Goal: Information Seeking & Learning: Learn about a topic

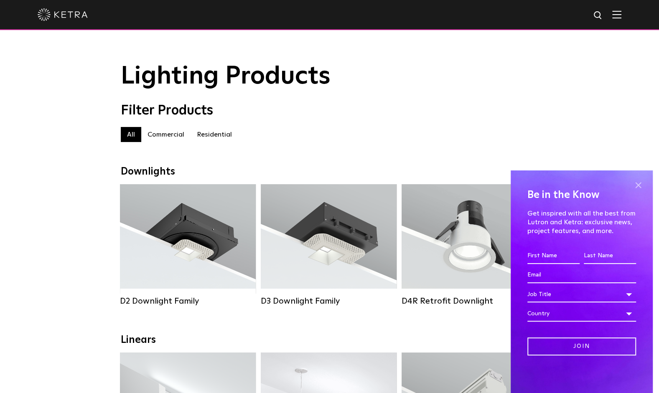
click at [637, 182] on span at bounding box center [638, 185] width 13 height 13
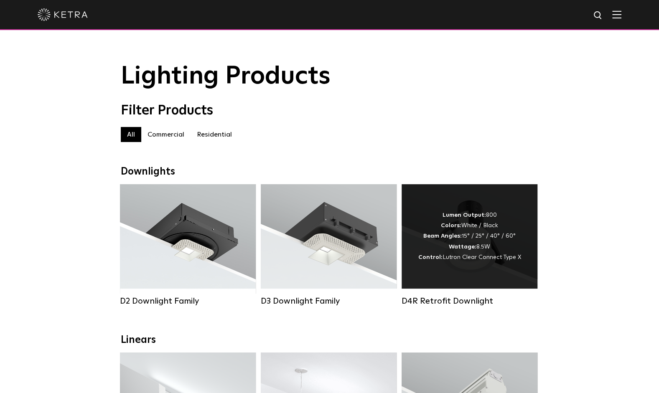
click at [464, 238] on div "Lumen Output: 800 Colors: White / Black Beam Angles: 15° / 25° / 40° / 60° Watt…" at bounding box center [470, 236] width 103 height 53
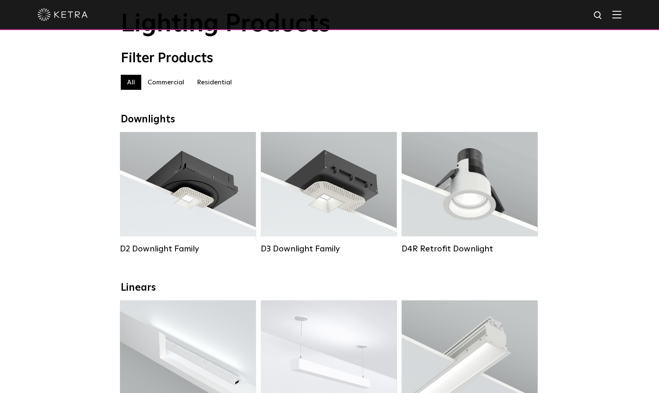
scroll to position [42, 0]
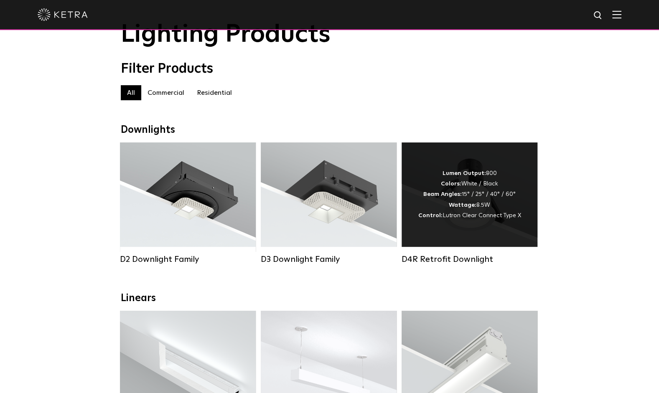
click at [462, 196] on strong "Beam Angles:" at bounding box center [443, 195] width 38 height 6
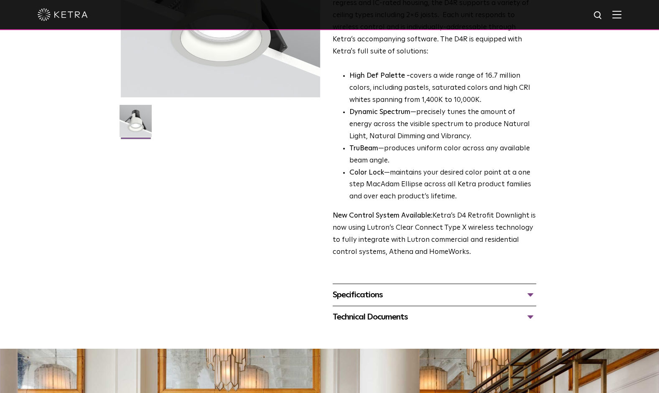
scroll to position [167, 0]
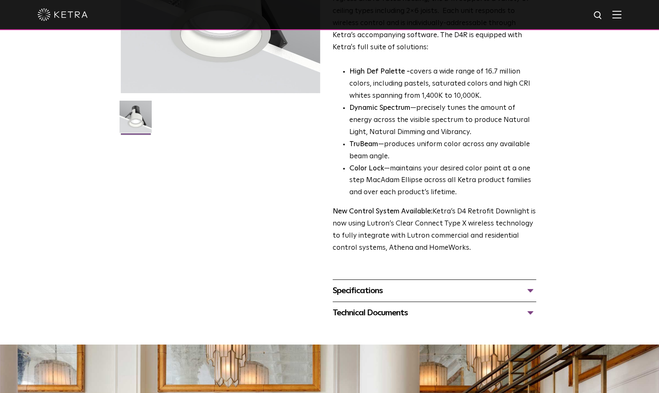
click at [517, 289] on div "Specifications" at bounding box center [435, 290] width 204 height 13
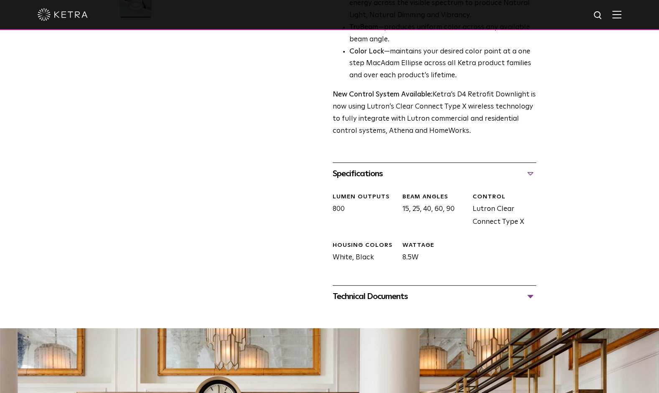
scroll to position [376, 0]
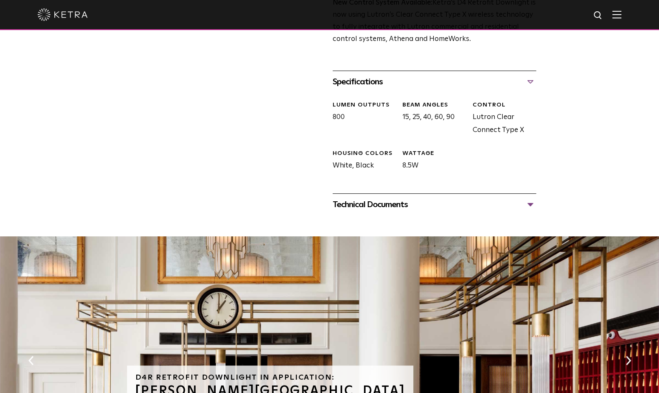
click at [383, 207] on div "Technical Documents" at bounding box center [435, 204] width 204 height 13
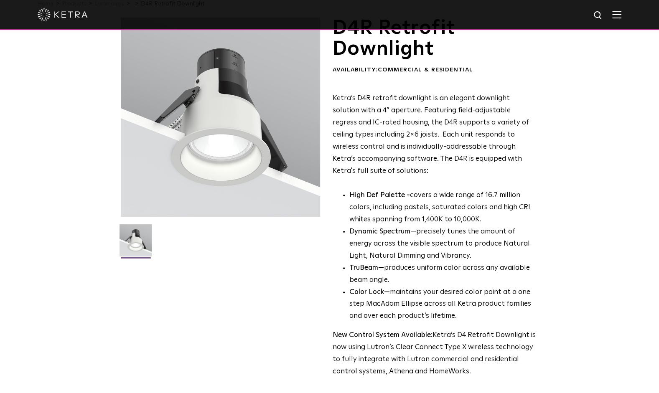
scroll to position [0, 0]
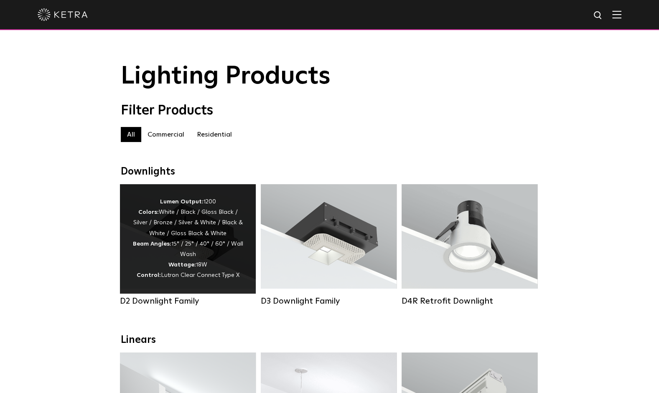
click at [183, 235] on div "Lumen Output: 1200 Colors: White / Black / Gloss Black / Silver / Bronze / Silv…" at bounding box center [188, 239] width 111 height 84
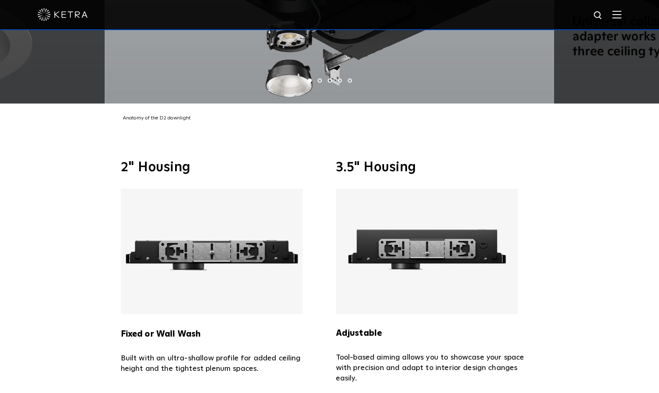
scroll to position [1798, 0]
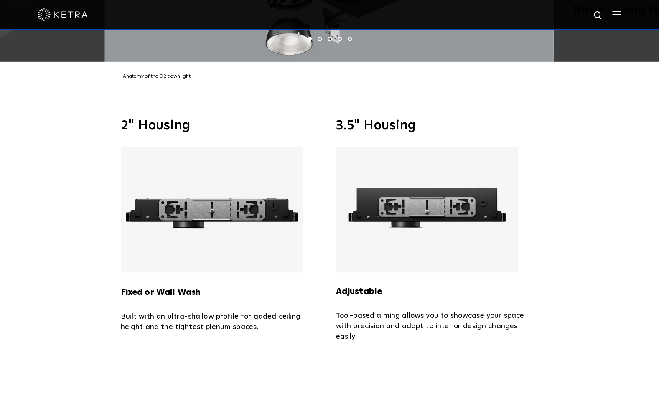
click at [270, 119] on h3 "2" Housing" at bounding box center [222, 125] width 203 height 13
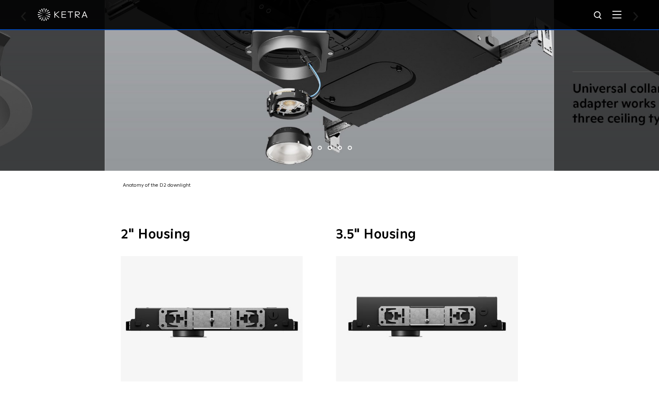
scroll to position [1589, 0]
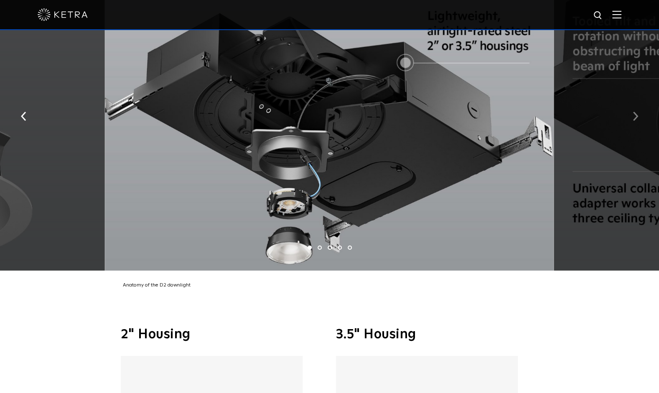
click at [635, 112] on img "button" at bounding box center [635, 116] width 5 height 9
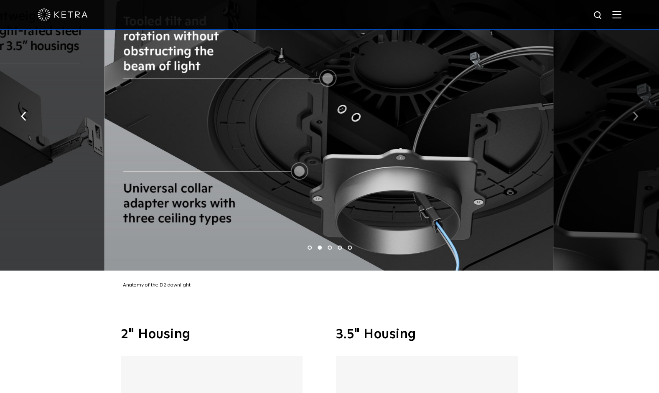
click at [635, 112] on img "button" at bounding box center [635, 116] width 5 height 9
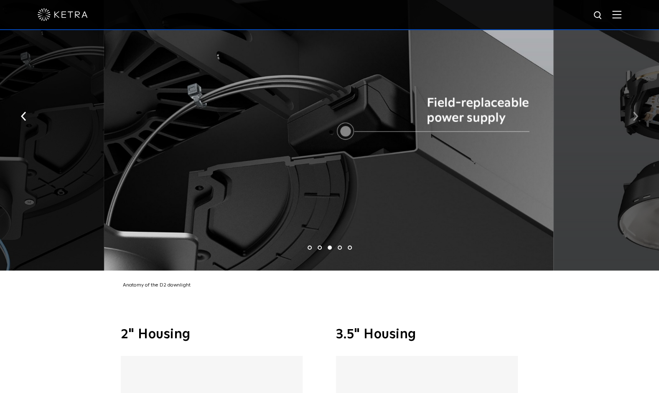
click at [635, 112] on img "button" at bounding box center [635, 116] width 5 height 9
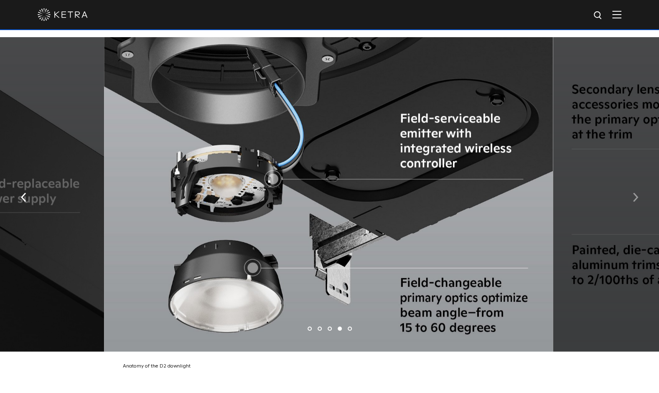
scroll to position [1505, 0]
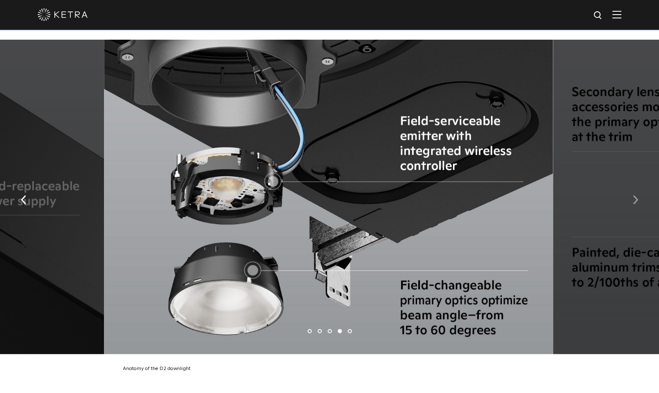
click at [636, 195] on img "button" at bounding box center [635, 199] width 5 height 9
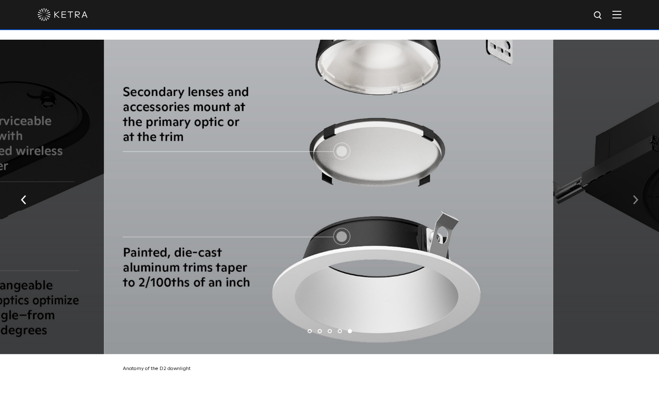
click at [636, 195] on img "button" at bounding box center [635, 199] width 5 height 9
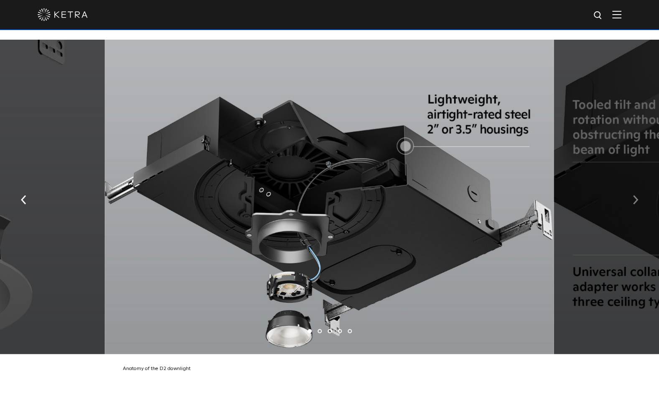
click at [636, 195] on img "button" at bounding box center [635, 199] width 5 height 9
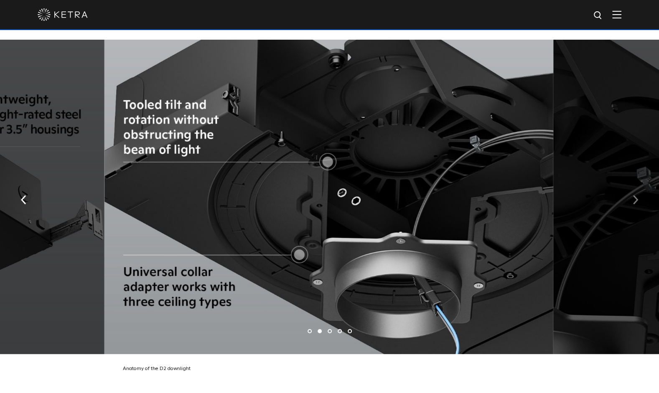
click at [636, 195] on img "button" at bounding box center [635, 199] width 5 height 9
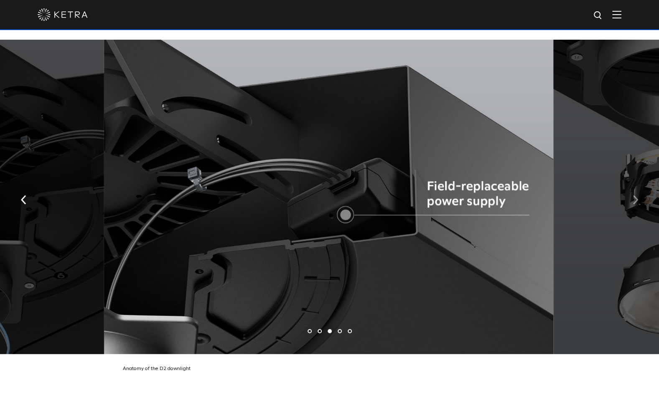
click at [636, 195] on img "button" at bounding box center [635, 199] width 5 height 9
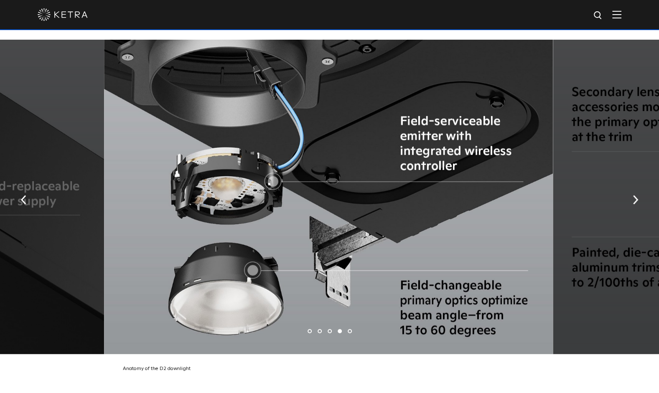
scroll to position [1547, 0]
